Goal: Navigation & Orientation: Find specific page/section

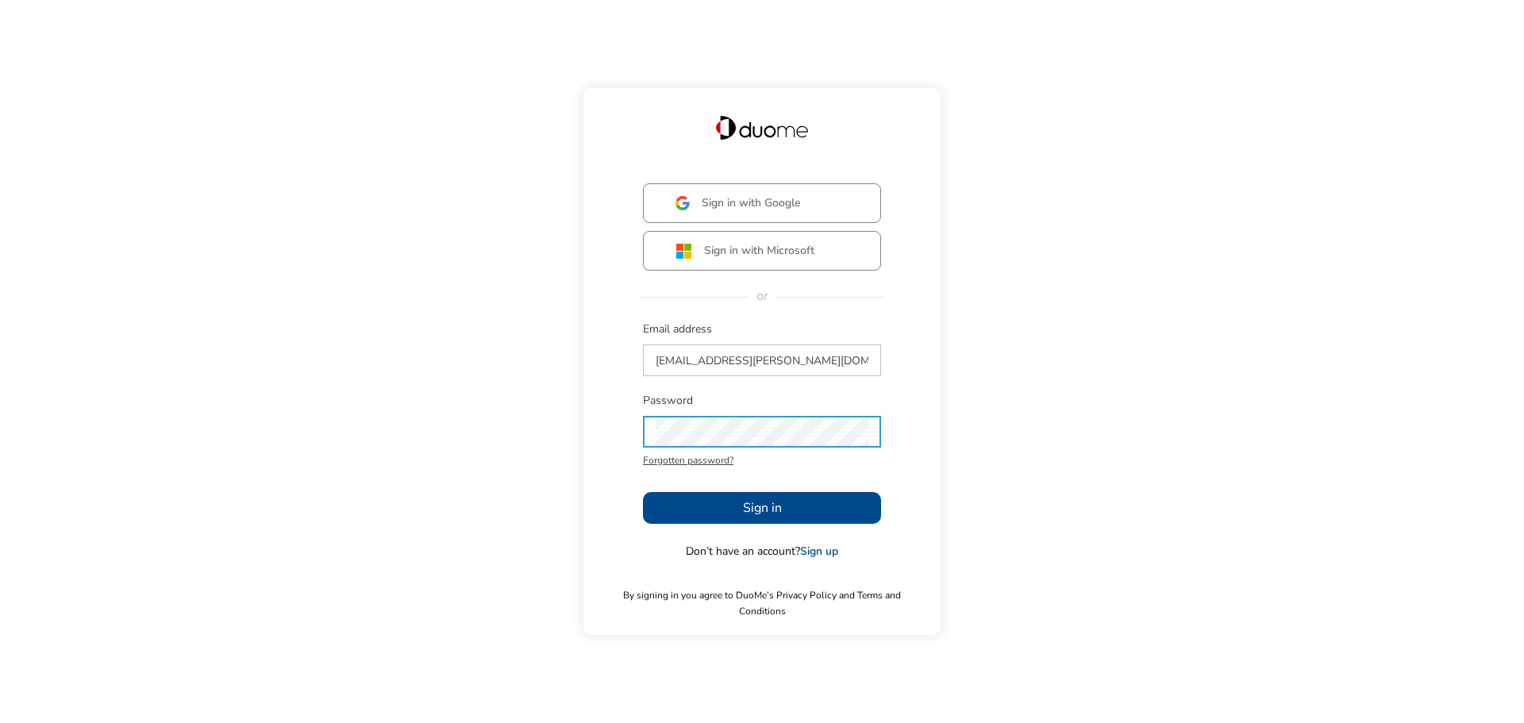
click at [776, 509] on span "Sign in" at bounding box center [762, 507] width 39 height 19
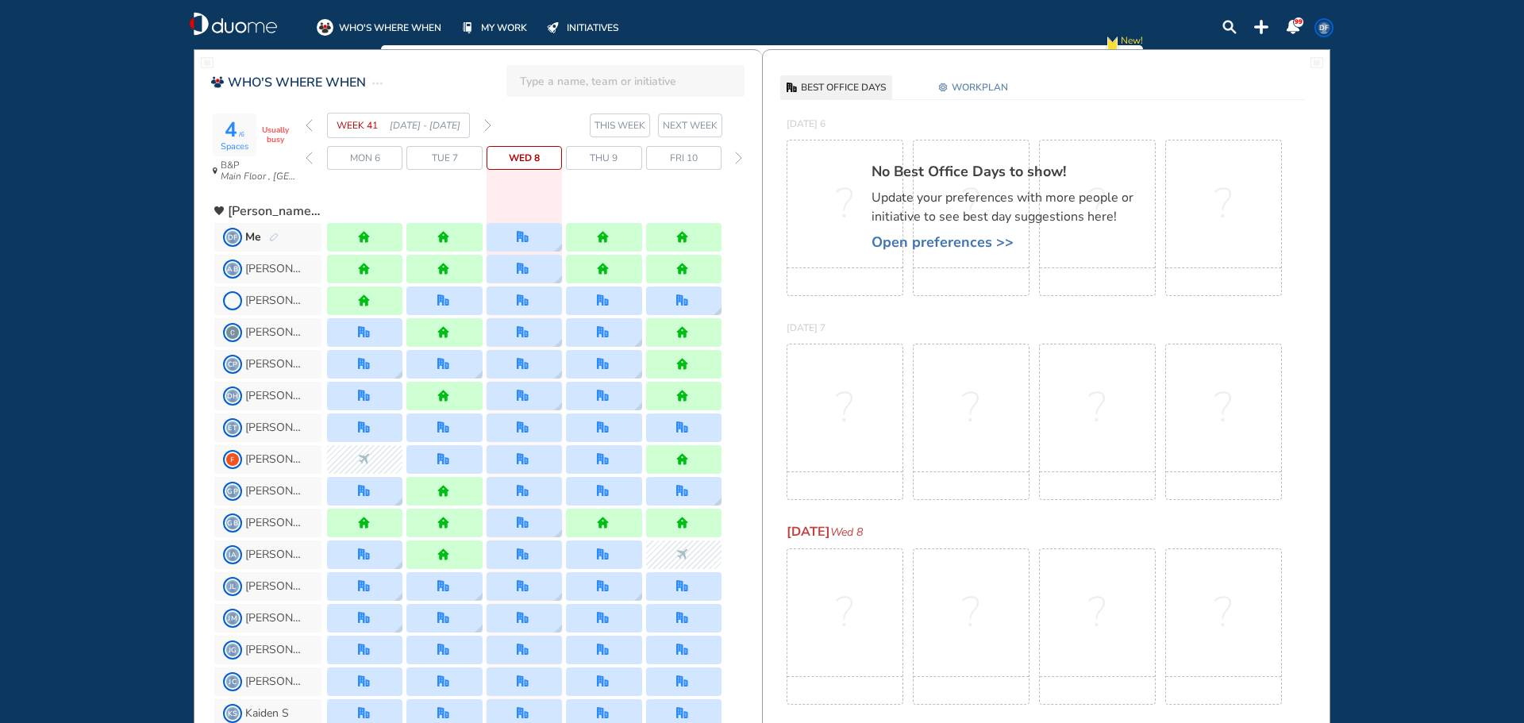
click at [487, 128] on img "forward week" at bounding box center [487, 125] width 7 height 13
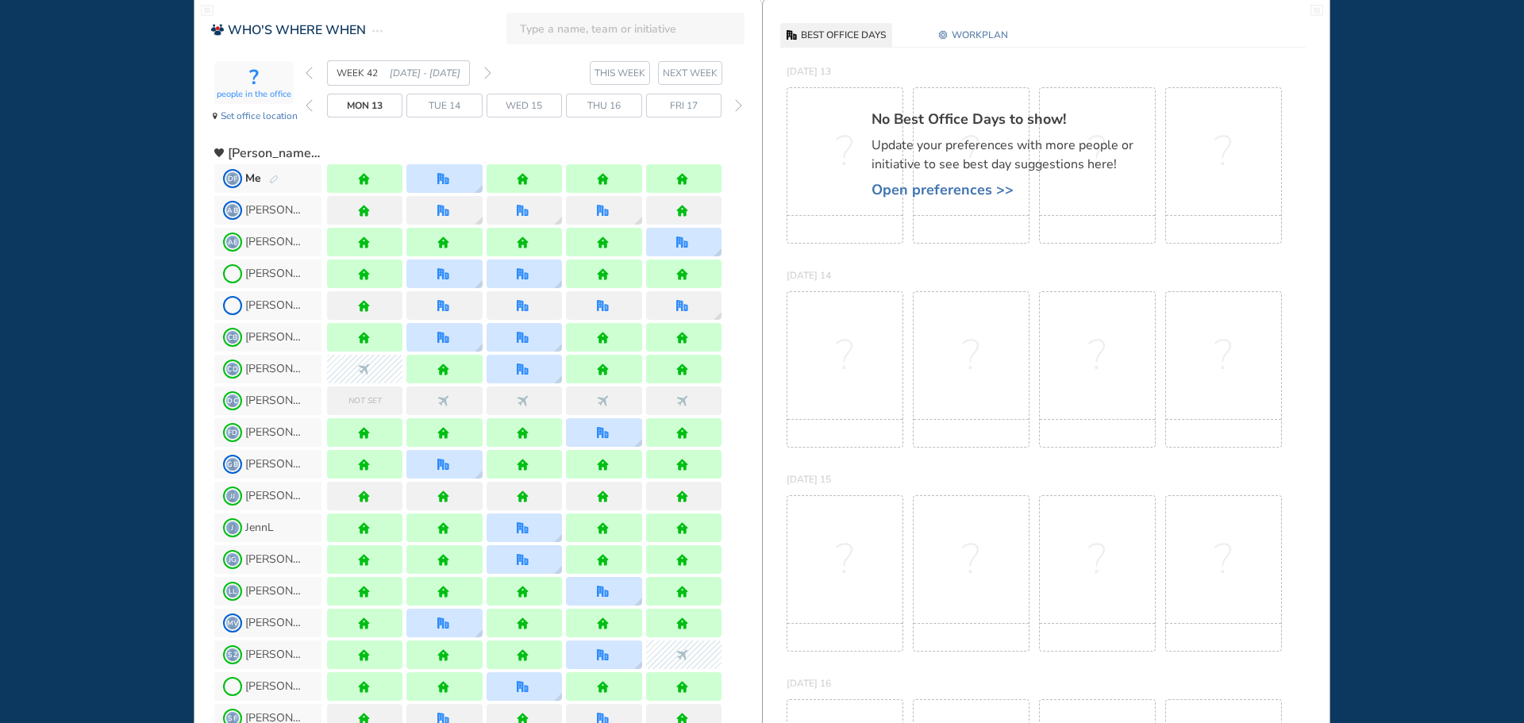
scroll to position [79, 0]
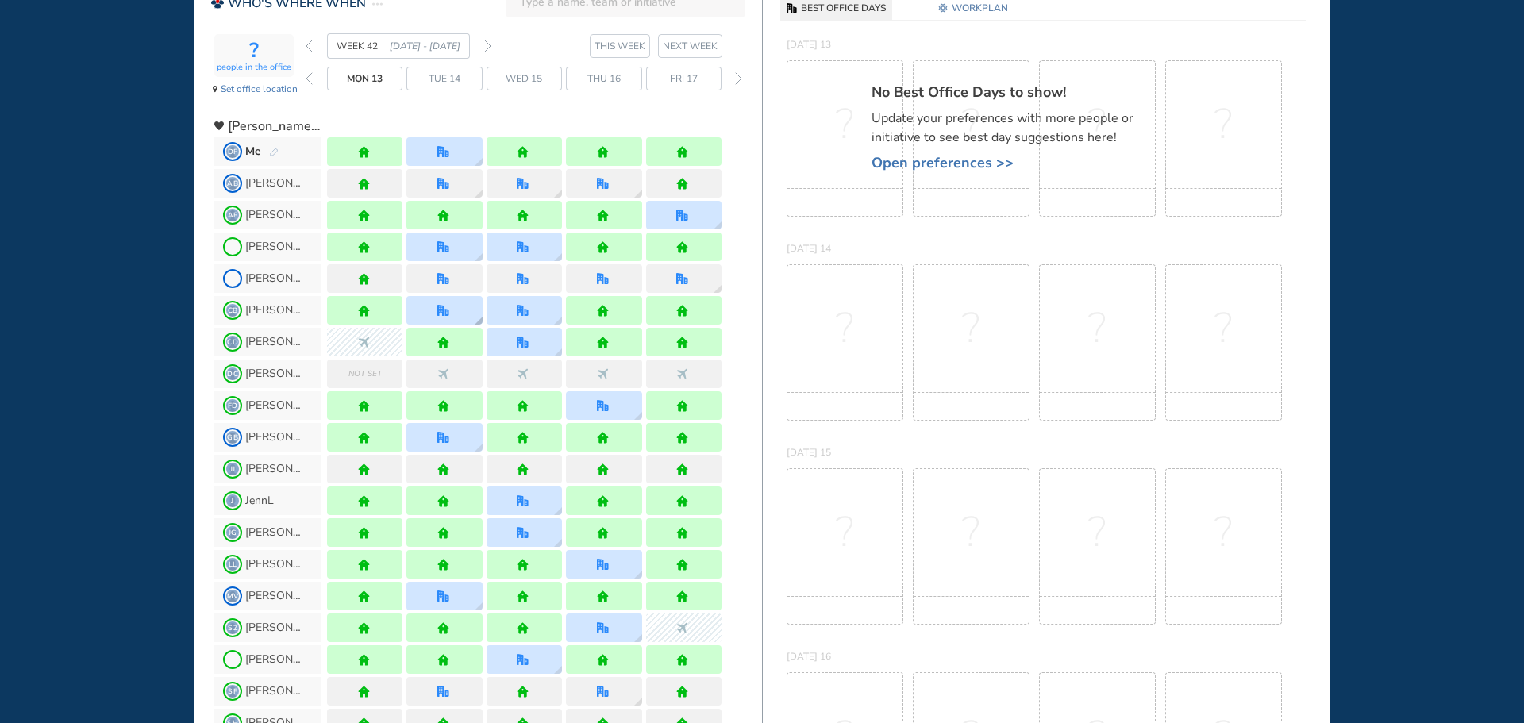
click at [440, 313] on img "office" at bounding box center [443, 311] width 12 height 12
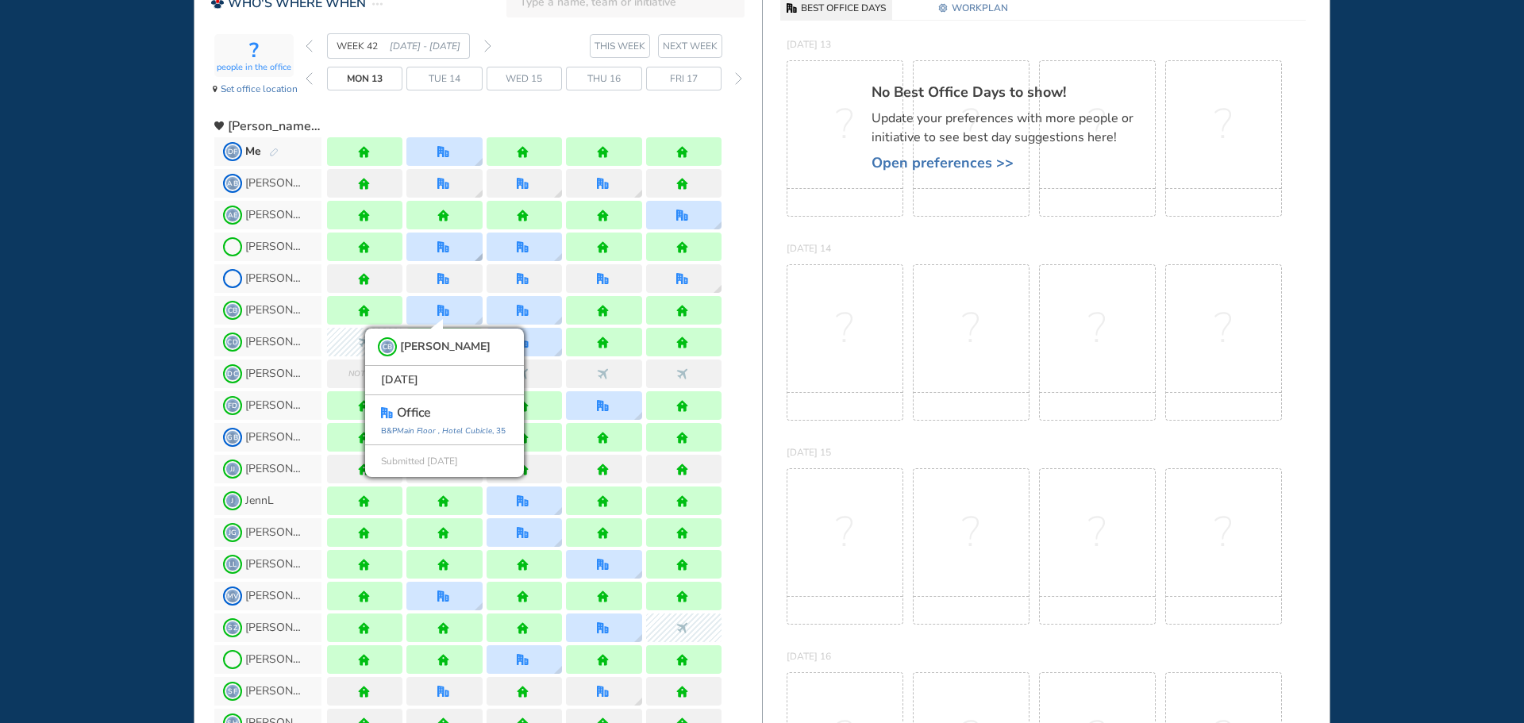
click at [440, 240] on div at bounding box center [443, 247] width 75 height 29
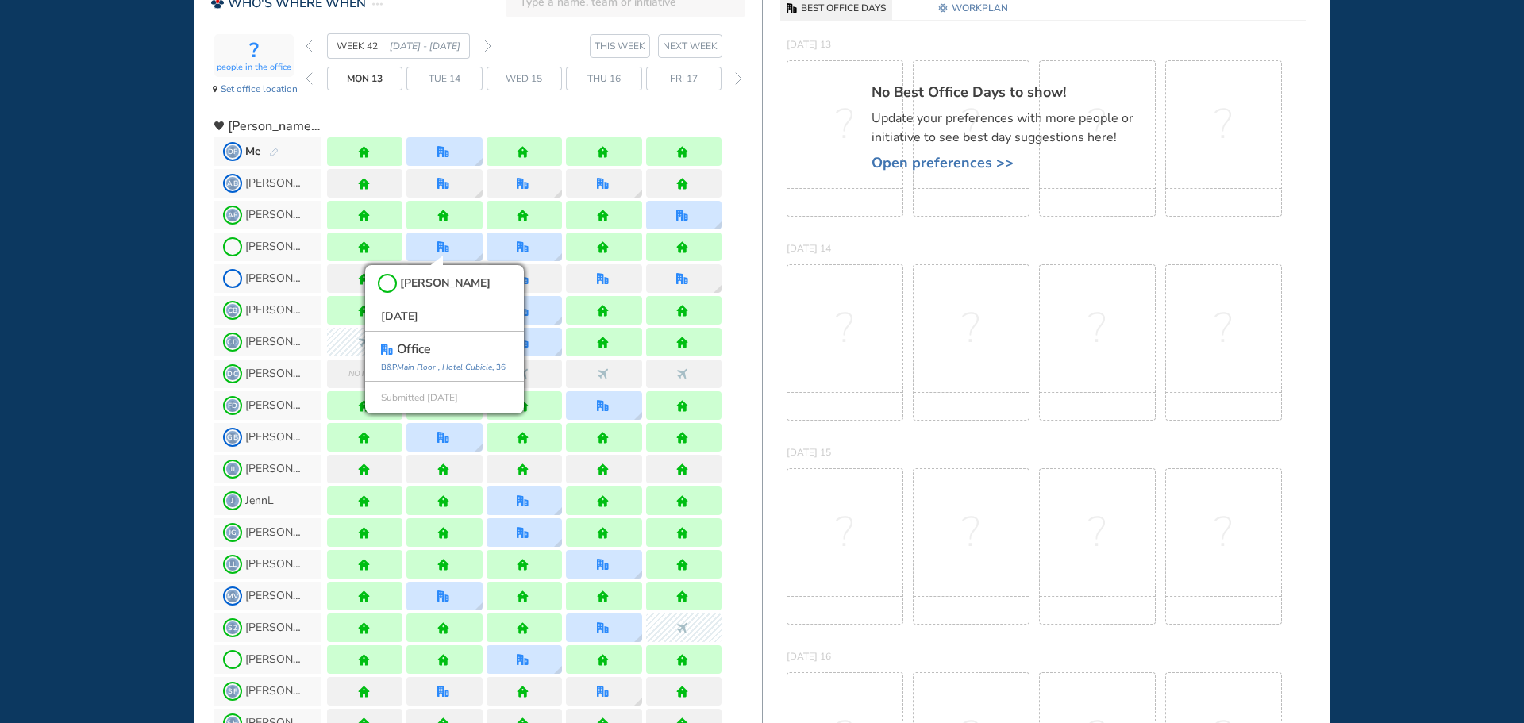
click at [148, 336] on div "WHO'S WHERE WHEN MY WORK INITIATIVES 99 DF New! NOTIFICATIONS All Location Task…" at bounding box center [762, 361] width 1524 height 723
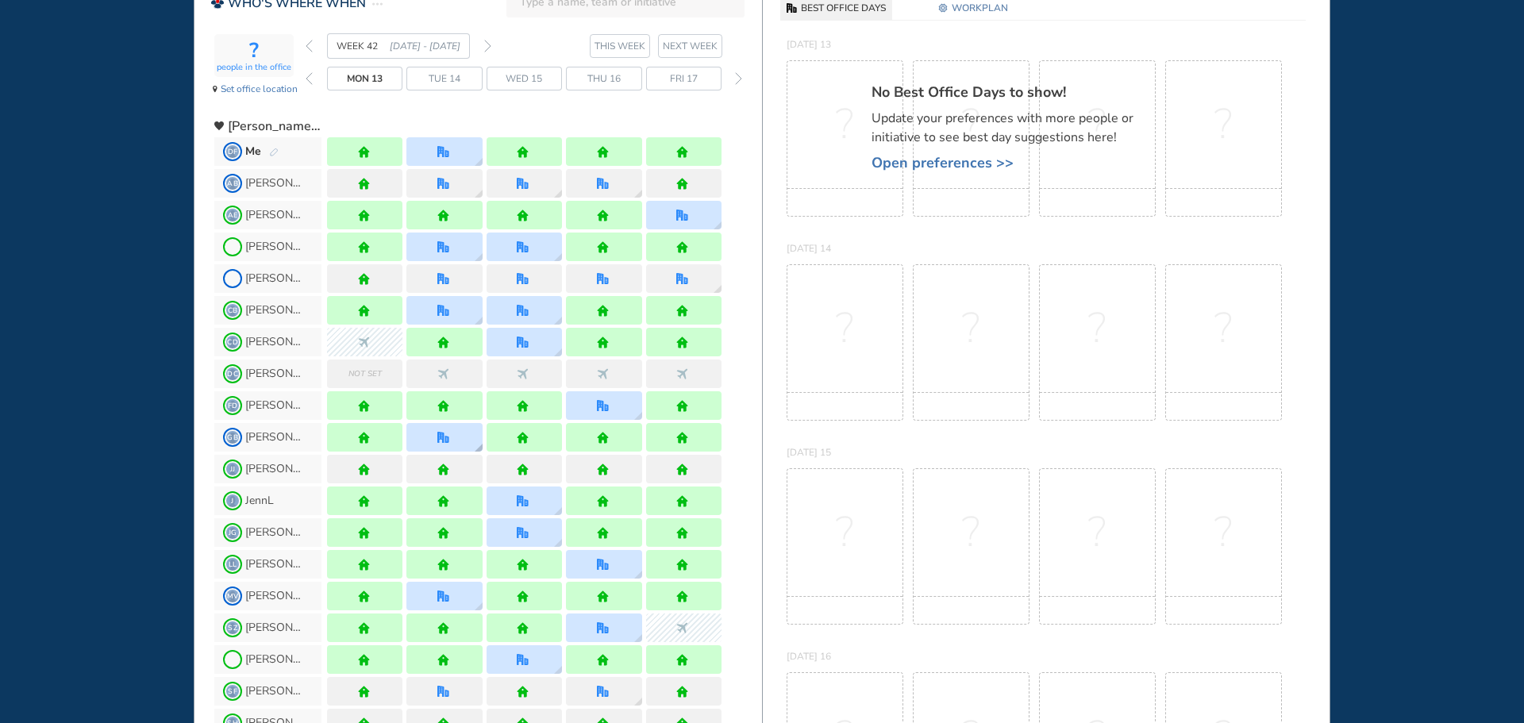
click at [448, 438] on img "office" at bounding box center [443, 438] width 12 height 12
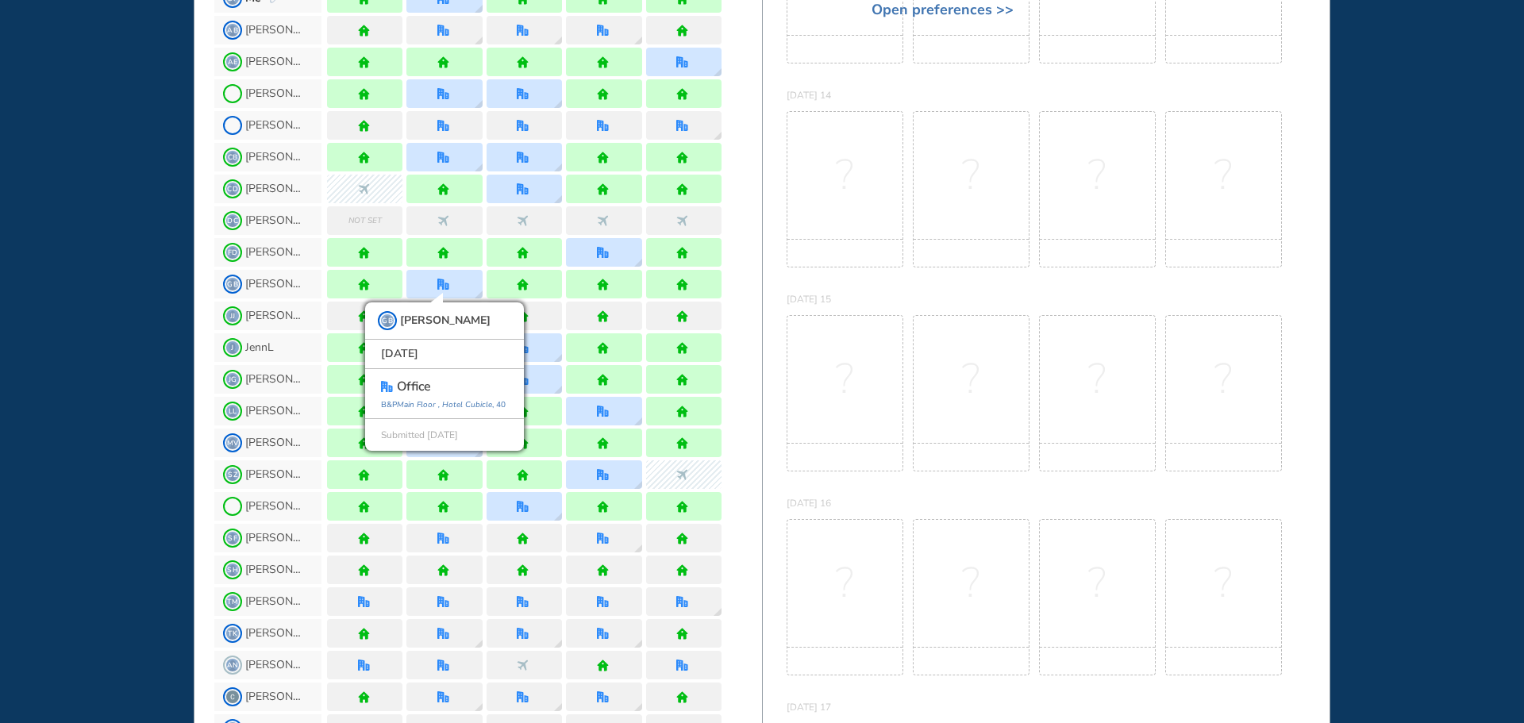
scroll to position [238, 0]
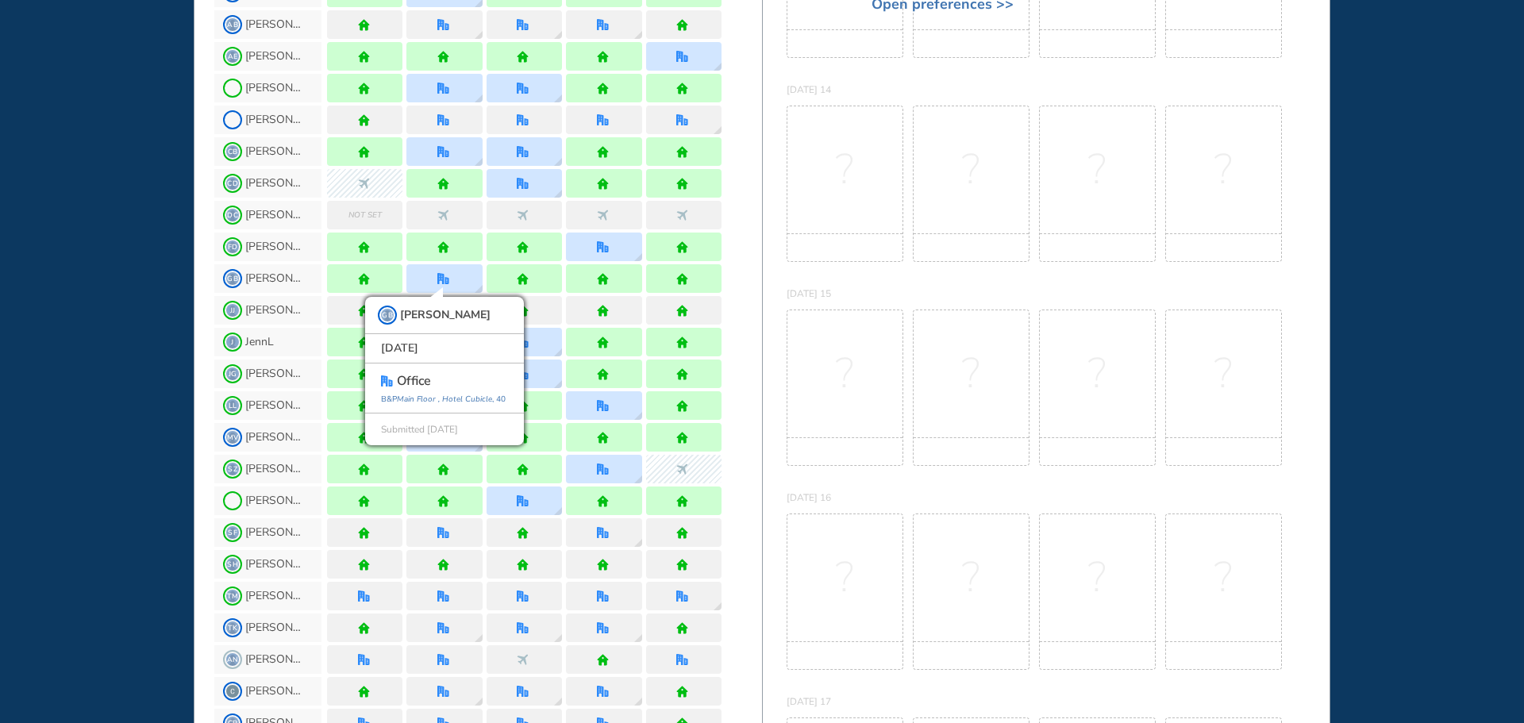
click at [151, 371] on div "WHO'S WHERE WHEN MY WORK INITIATIVES 99 DF New! NOTIFICATIONS All Location Task…" at bounding box center [762, 361] width 1524 height 723
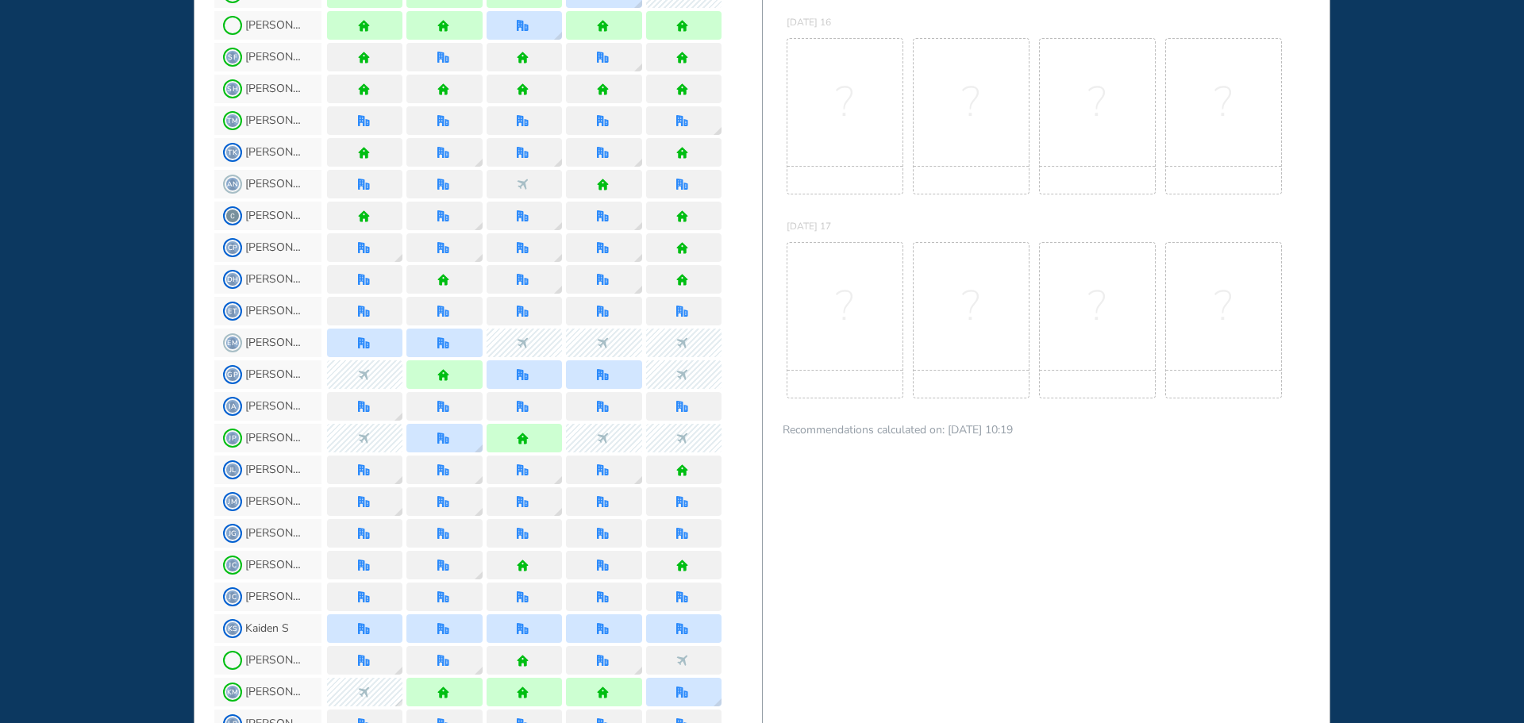
scroll to position [714, 0]
click at [440, 442] on img "office" at bounding box center [443, 438] width 12 height 12
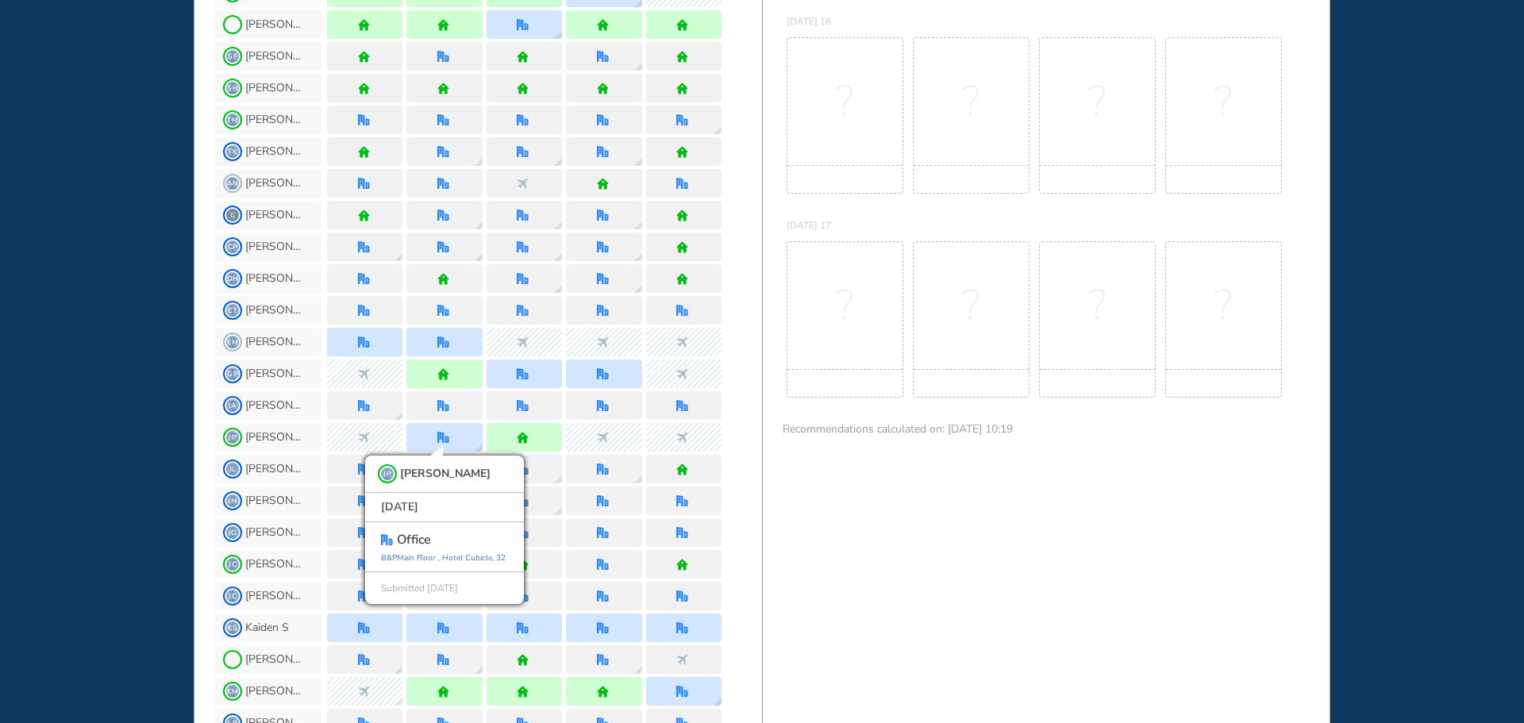
click at [131, 363] on div "WHO'S WHERE WHEN MY WORK INITIATIVES 99 DF New! NOTIFICATIONS All Location Task…" at bounding box center [762, 361] width 1524 height 723
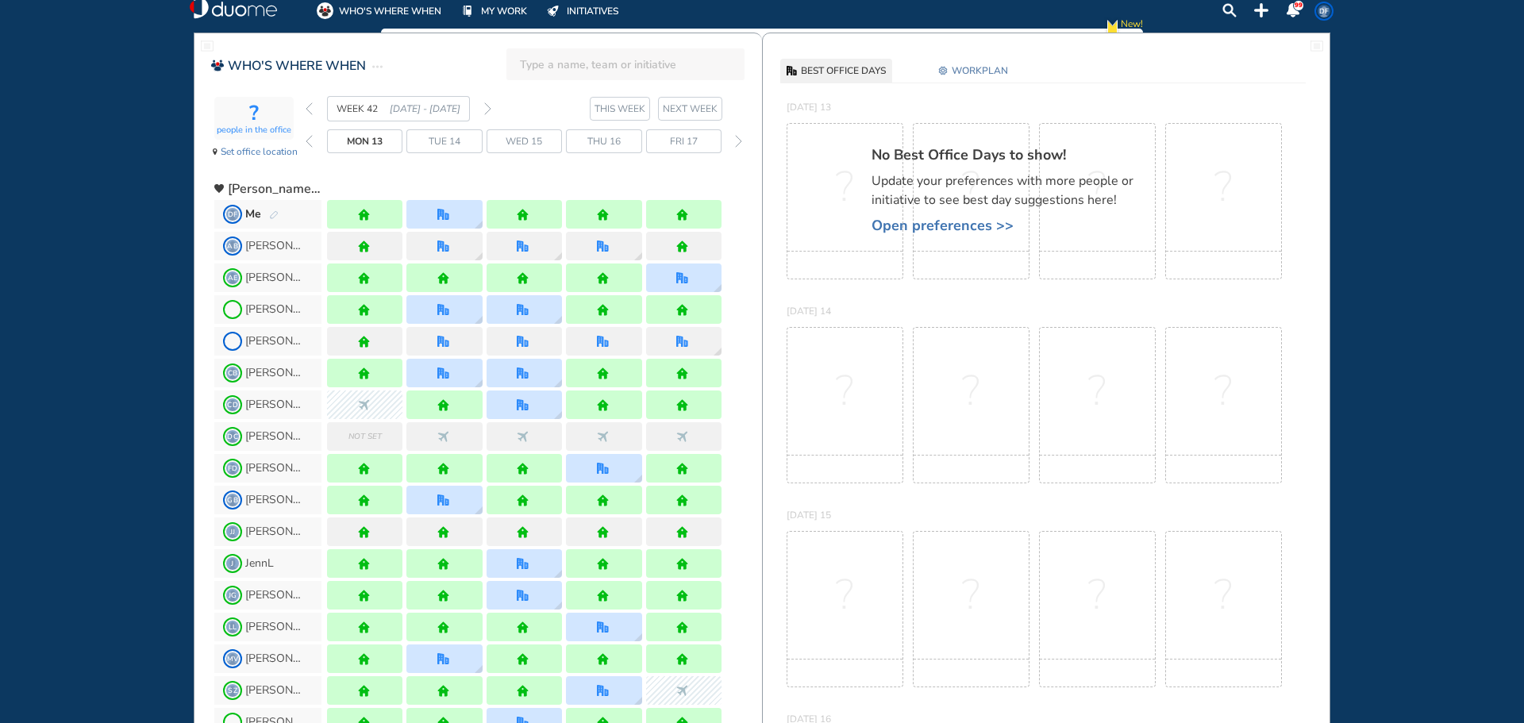
scroll to position [0, 0]
